Goal: Transaction & Acquisition: Subscribe to service/newsletter

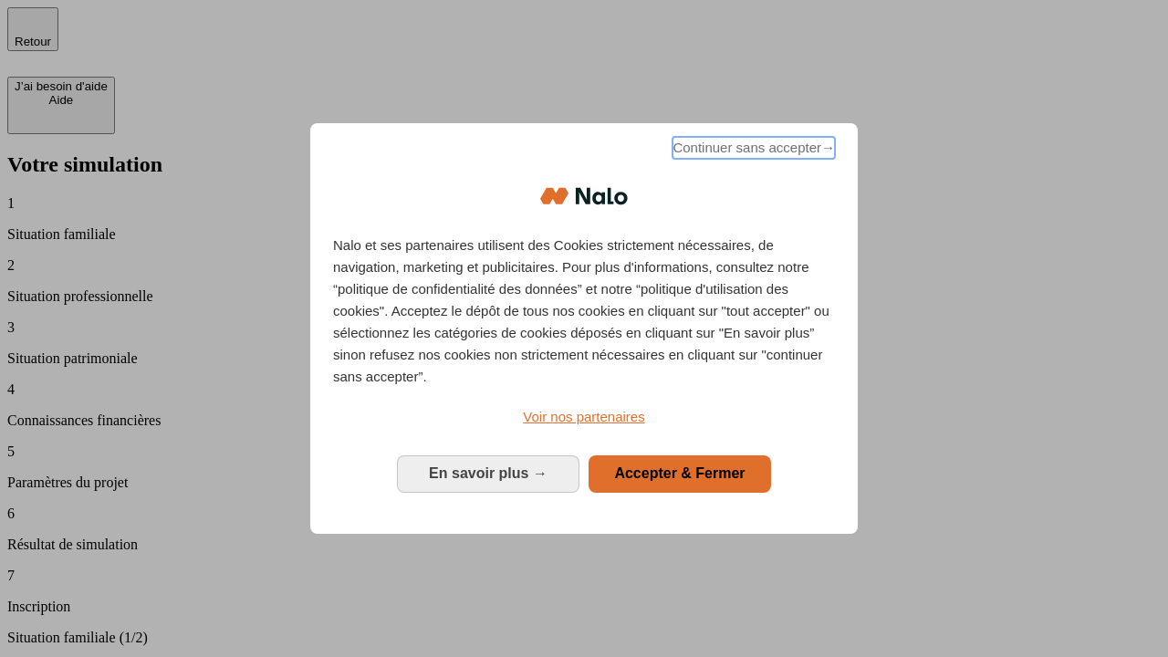
click at [752, 151] on span "Continuer sans accepter →" at bounding box center [754, 148] width 162 height 22
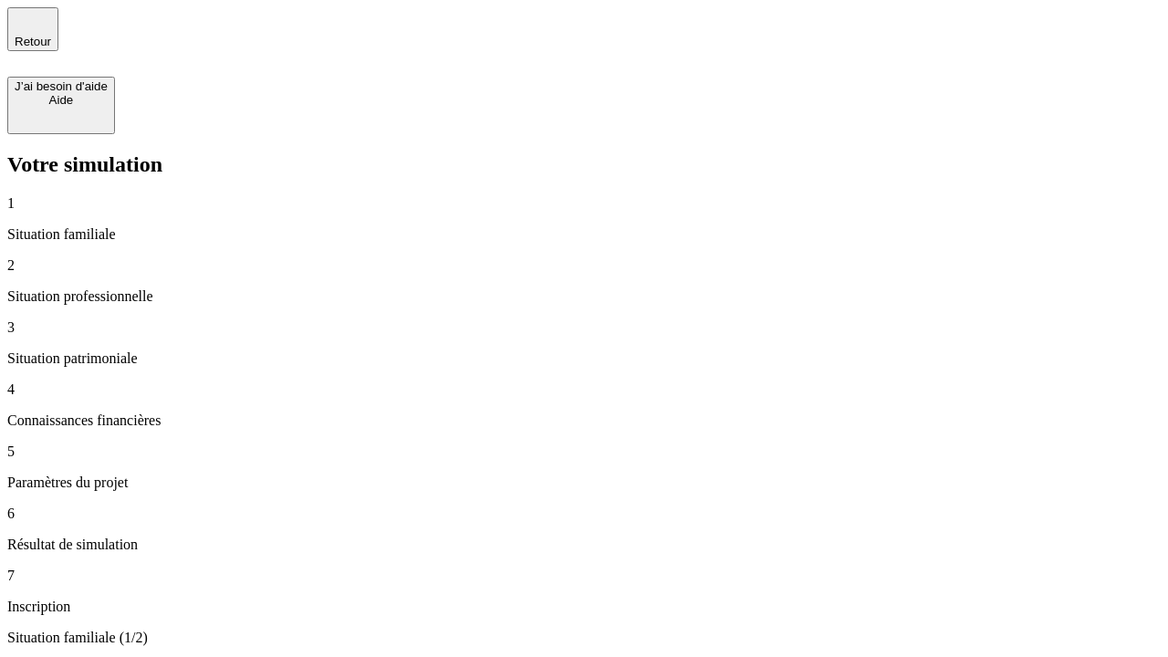
type input "30 000"
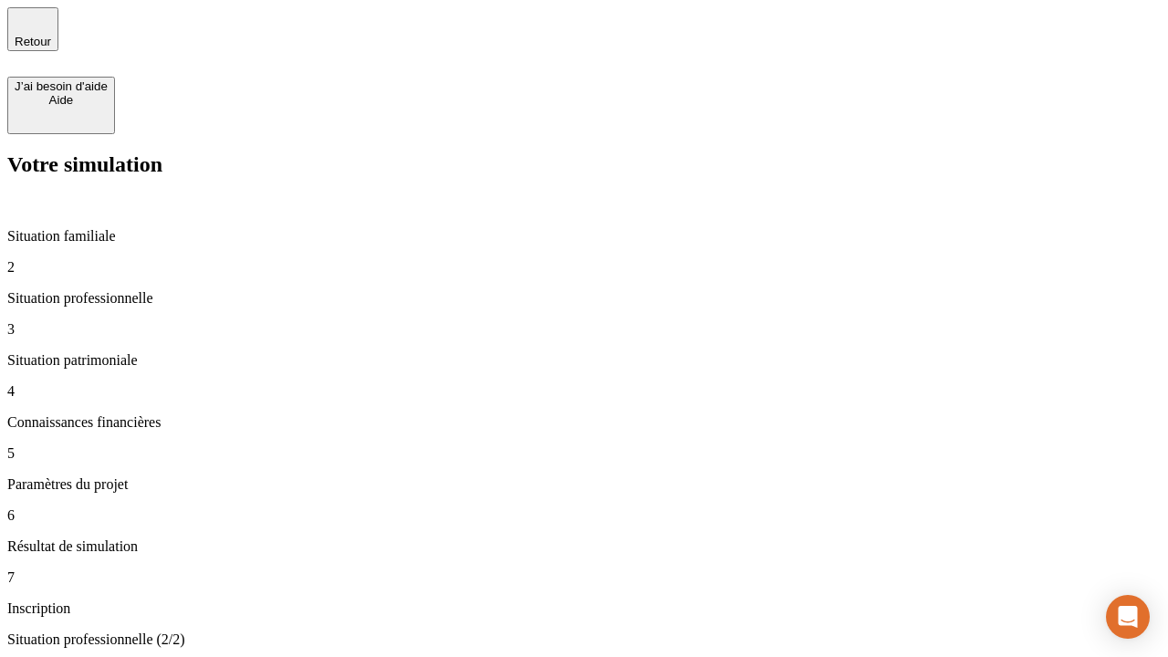
type input "0"
type input "1 000"
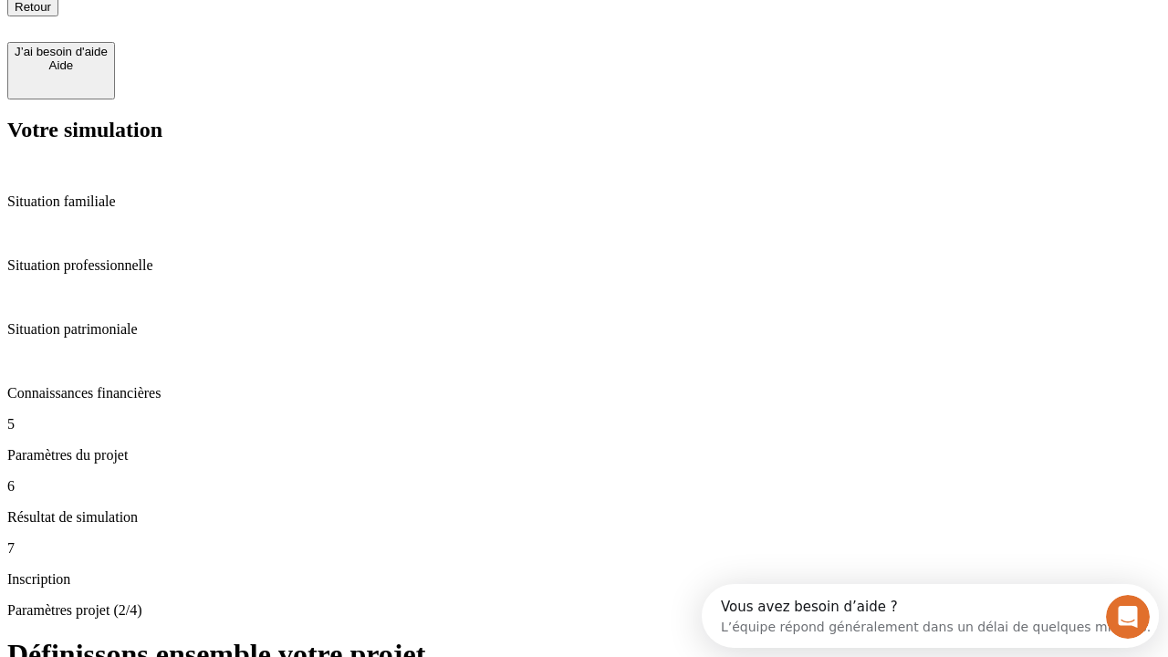
type input "40"
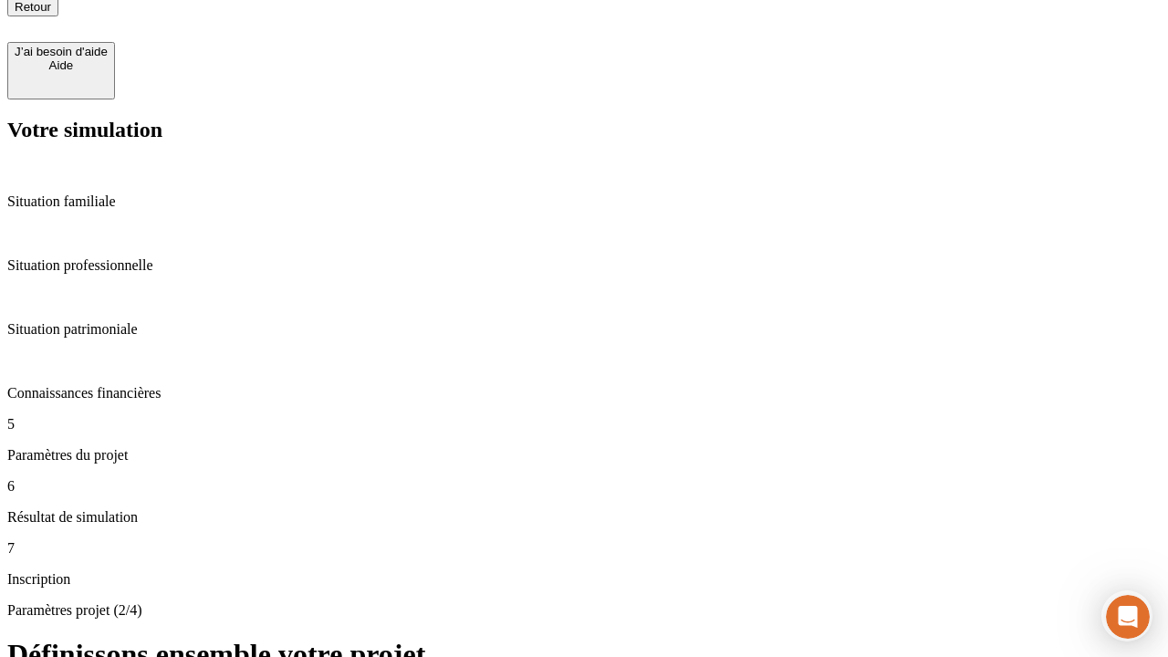
type input "200 000"
type input "640"
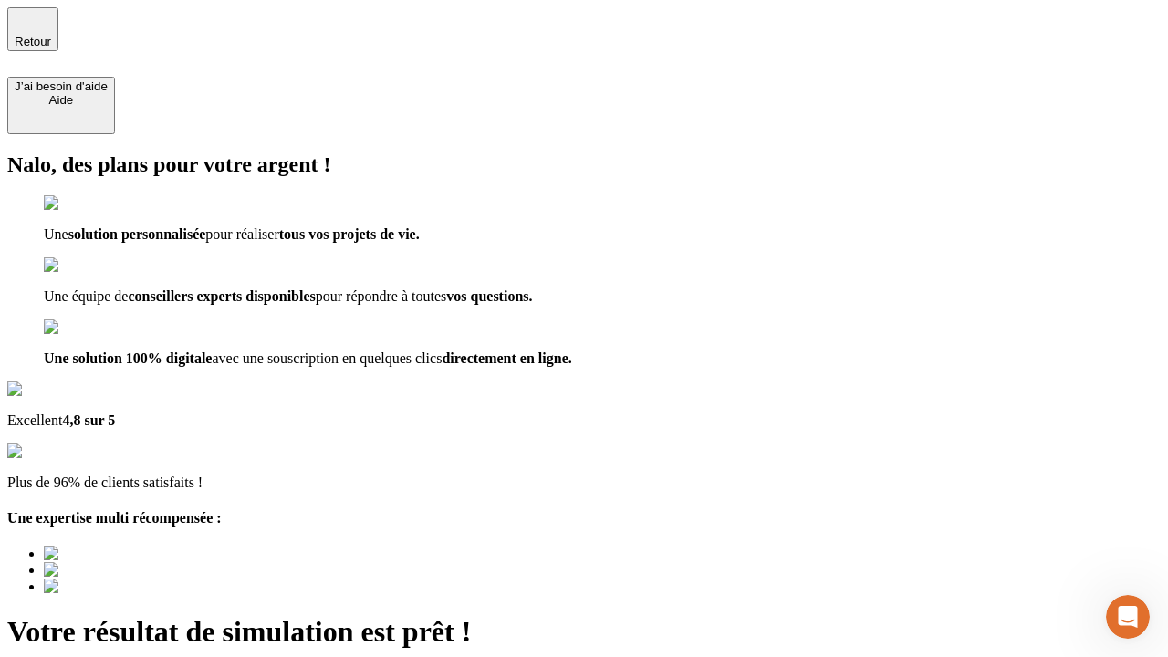
type input "[EMAIL_ADDRESS][DOMAIN_NAME]"
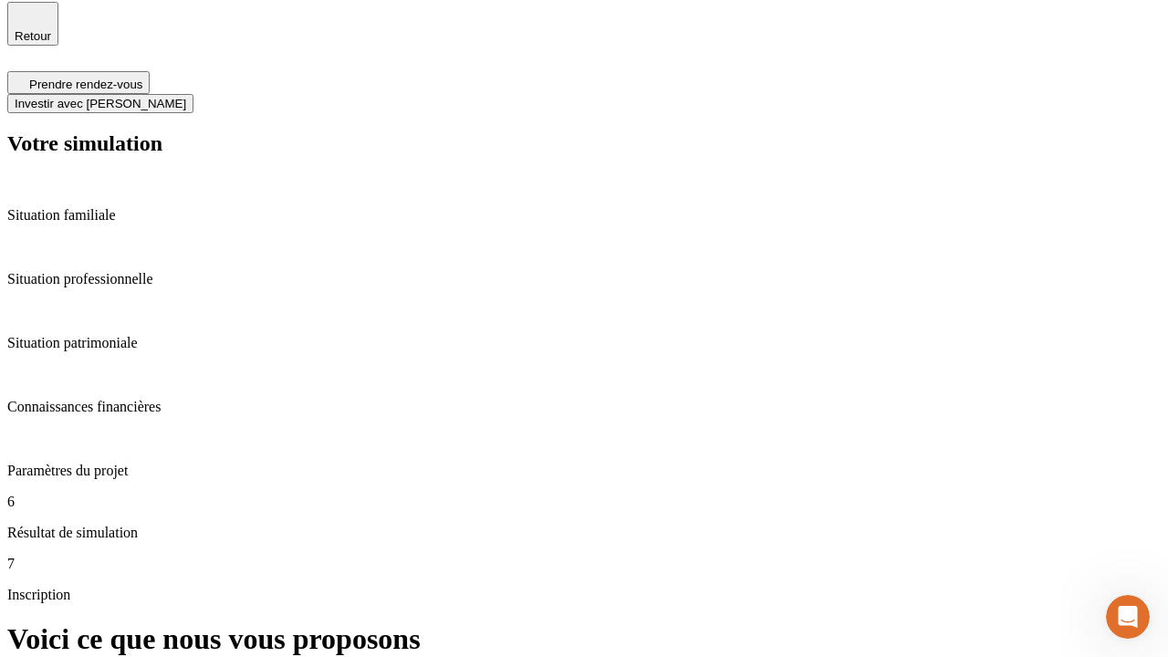
click at [186, 97] on span "Investir avec [PERSON_NAME]" at bounding box center [101, 104] width 172 height 14
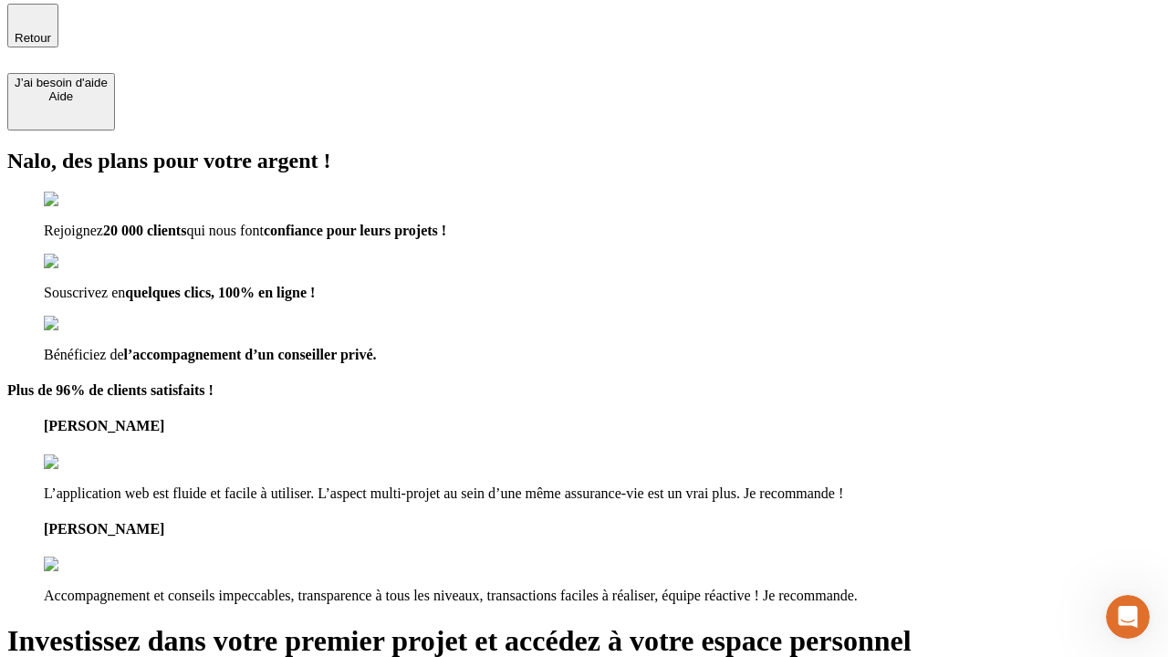
type input "[PERSON_NAME][EMAIL_ADDRESS][DOMAIN_NAME]"
